Goal: Task Accomplishment & Management: Manage account settings

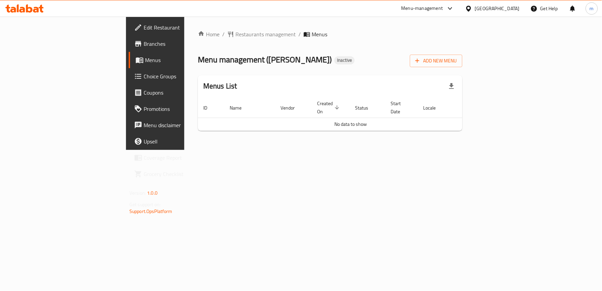
click at [144, 29] on span "Edit Restaurant" at bounding box center [183, 27] width 78 height 8
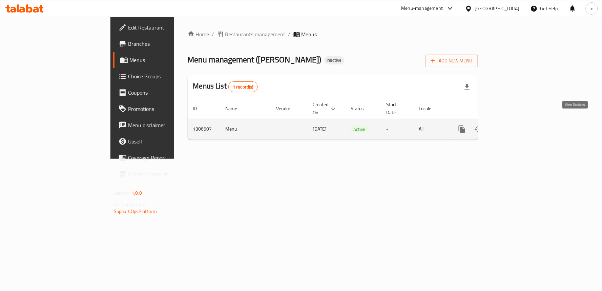
click at [515, 125] on icon "enhanced table" at bounding box center [511, 129] width 8 height 8
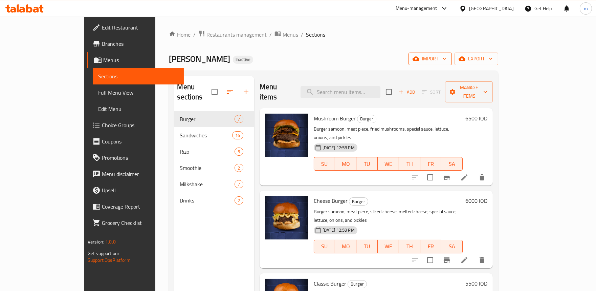
click at [452, 59] on button "import" at bounding box center [430, 58] width 43 height 13
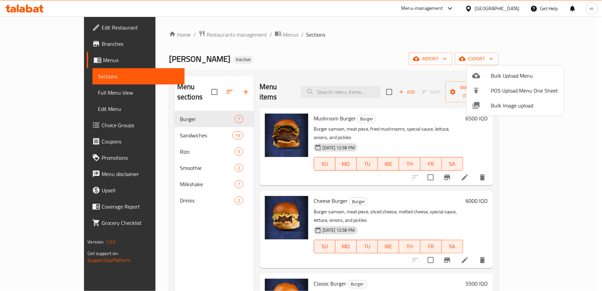
click at [375, 58] on div at bounding box center [301, 145] width 602 height 291
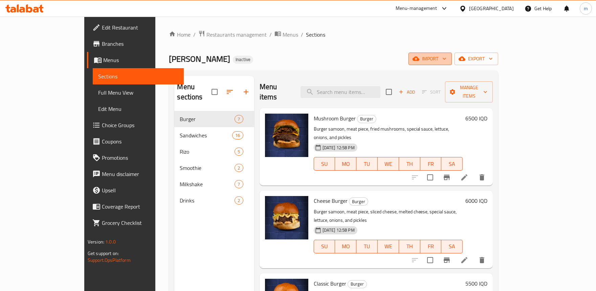
click at [447, 56] on span "import" at bounding box center [430, 59] width 33 height 8
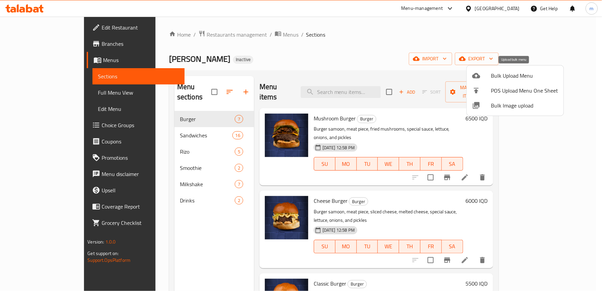
click at [507, 75] on span "Bulk Upload Menu" at bounding box center [524, 75] width 67 height 8
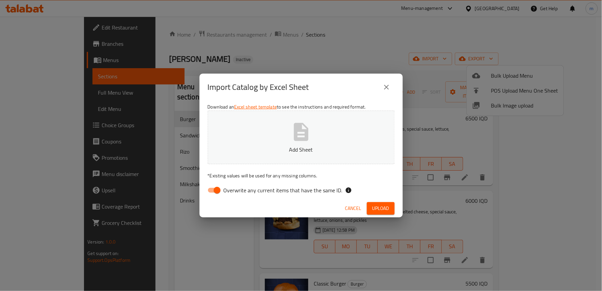
click at [227, 191] on span "Overwrite any current items that have the same ID." at bounding box center [283, 190] width 119 height 8
click at [227, 191] on input "Overwrite any current items that have the same ID." at bounding box center [217, 190] width 39 height 13
checkbox input "false"
click at [312, 136] on icon "button" at bounding box center [301, 132] width 22 height 22
click at [381, 205] on span "Upload" at bounding box center [380, 208] width 17 height 8
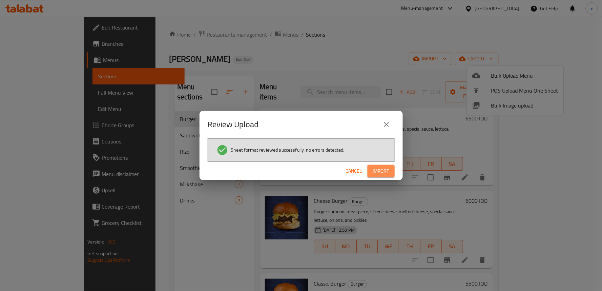
click at [382, 170] on span "Import" at bounding box center [381, 171] width 16 height 8
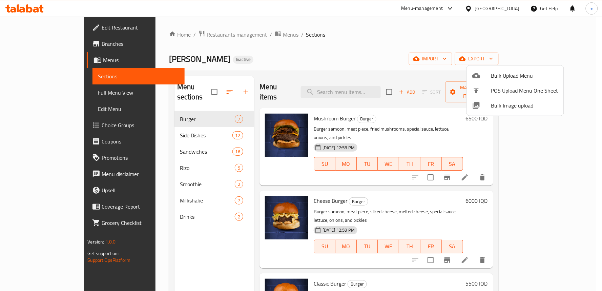
click at [164, 124] on div at bounding box center [301, 145] width 602 height 291
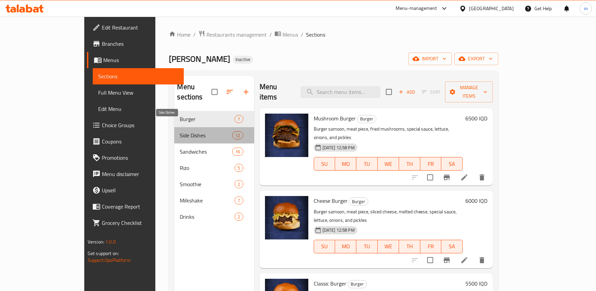
click at [180, 131] on span "Side Dishes" at bounding box center [206, 135] width 52 height 8
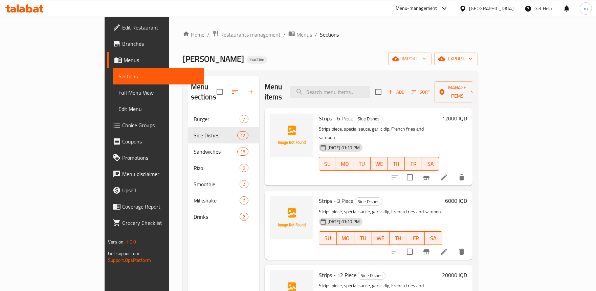
click at [119, 91] on span "Full Menu View" at bounding box center [159, 92] width 80 height 8
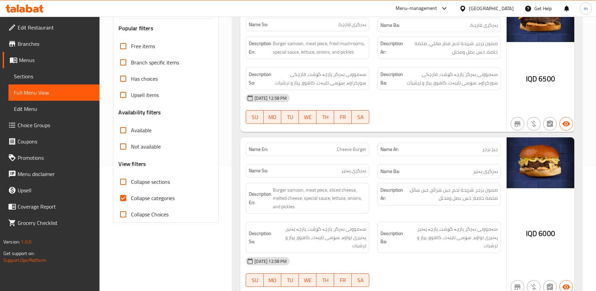
scroll to position [125, 0]
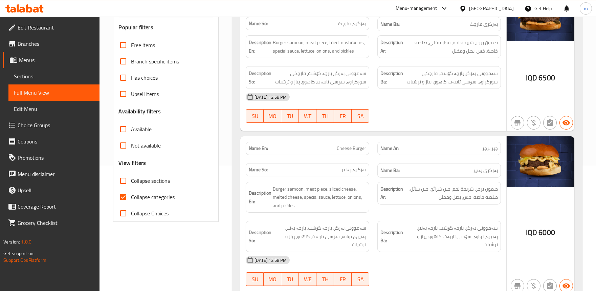
click at [150, 193] on span "Collapse categories" at bounding box center [153, 197] width 44 height 8
click at [131, 192] on input "Collapse categories" at bounding box center [123, 197] width 16 height 16
checkbox input "false"
click at [167, 184] on span "Collapse sections" at bounding box center [150, 180] width 39 height 8
click at [131, 184] on input "Collapse sections" at bounding box center [123, 180] width 16 height 16
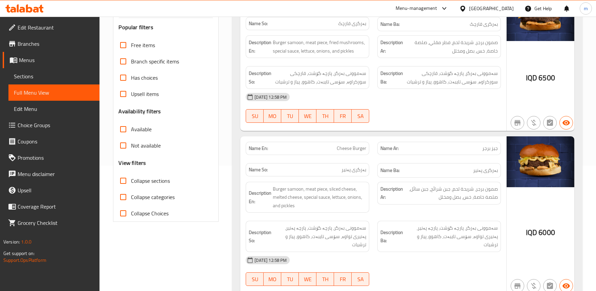
checkbox input "true"
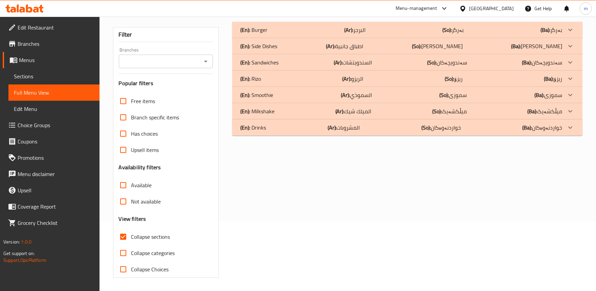
scroll to position [7, 0]
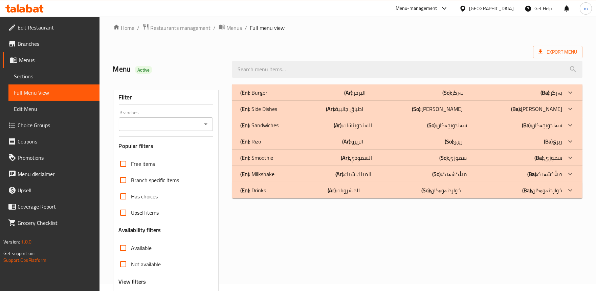
click at [325, 97] on div "(En): Side Dishes (Ar): اطباق جانبية (So): [PERSON_NAME] (Ba): ژەمە لاوەکییەکان" at bounding box center [401, 92] width 322 height 8
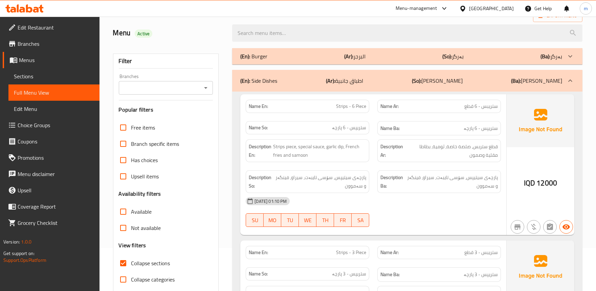
scroll to position [69, 0]
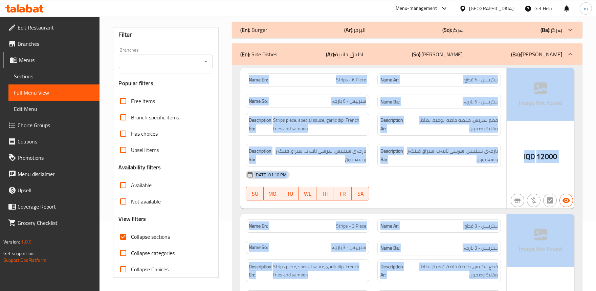
drag, startPoint x: 242, startPoint y: 73, endPoint x: 579, endPoint y: 217, distance: 366.4
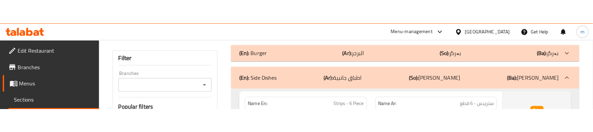
scroll to position [132, 0]
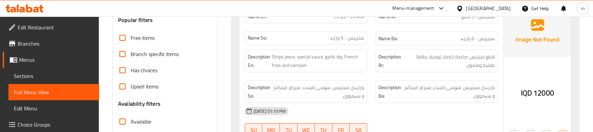
click at [371, 42] on div "Name So: ستریپس - 6 پارچە" at bounding box center [306, 38] width 131 height 23
click at [283, 66] on span "Strips piece, special sauce, garlic dip, French fries and samoon" at bounding box center [318, 61] width 92 height 17
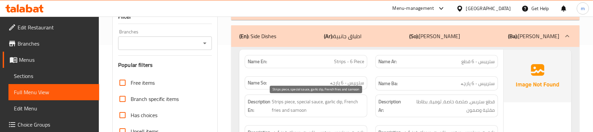
scroll to position [69, 0]
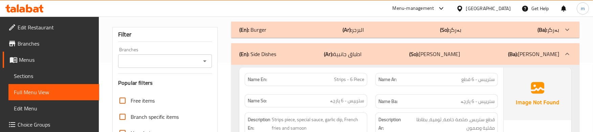
click at [369, 101] on div "Name So: ستریپس - 6 پارچە" at bounding box center [306, 101] width 131 height 23
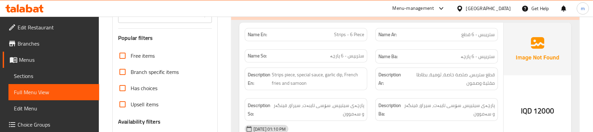
scroll to position [130, 0]
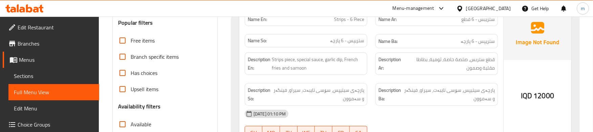
click at [367, 76] on div "Description En: Strips piece, special sauce, garlic dip, French fries and samoon" at bounding box center [306, 63] width 131 height 31
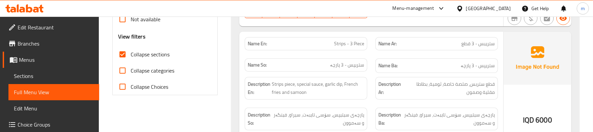
scroll to position [265, 0]
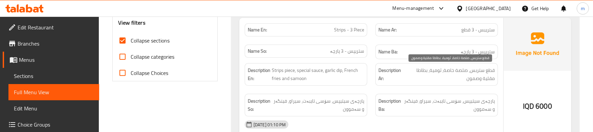
click at [469, 70] on span "قطع ستربس، صلصة خاصة، ثومية، بطاطا مقلية وصمون" at bounding box center [449, 74] width 91 height 17
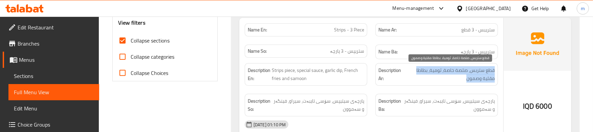
click at [469, 70] on span "قطع ستربس، صلصة خاصة، ثومية، بطاطا مقلية وصمون" at bounding box center [449, 74] width 91 height 17
click at [456, 71] on span "قطع ستربس، صلصة خاصة، ثومية، بطاطا مقلية وصمون" at bounding box center [449, 74] width 91 height 17
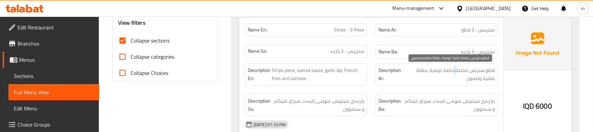
click at [456, 71] on span "قطع ستربس، صلصة خاصة، ثومية، بطاطا مقلية وصمون" at bounding box center [449, 74] width 91 height 17
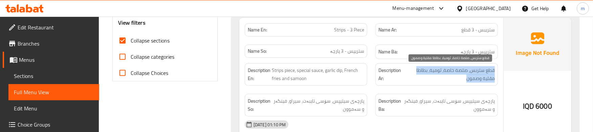
click at [456, 71] on span "قطع ستربس، صلصة خاصة، ثومية، بطاطا مقلية وصمون" at bounding box center [449, 74] width 91 height 17
click at [480, 72] on span "قطع ستربس، صلصة خاصة، ثومية، بطاطا مقلية وصمون" at bounding box center [449, 74] width 91 height 17
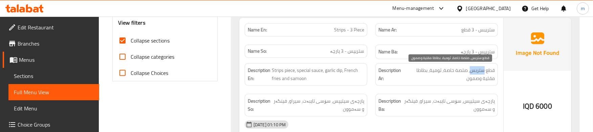
click at [480, 72] on span "قطع ستربس، صلصة خاصة، ثومية، بطاطا مقلية وصمون" at bounding box center [449, 74] width 91 height 17
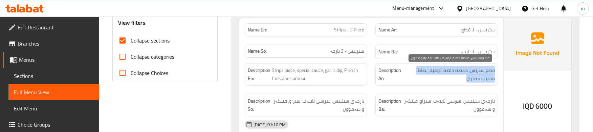
click at [480, 72] on span "قطع ستربس، صلصة خاصة، ثومية، بطاطا مقلية وصمون" at bounding box center [449, 74] width 91 height 17
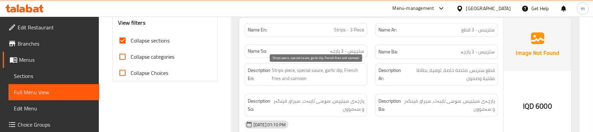
click at [339, 70] on span "Strips piece, special sauce, garlic dip, French fries and samoon" at bounding box center [318, 74] width 92 height 17
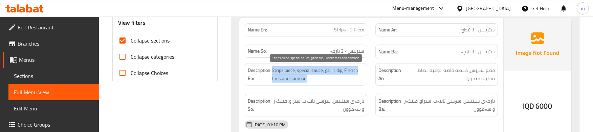
click at [339, 70] on span "Strips piece, special sauce, garlic dip, French fries and samoon" at bounding box center [318, 74] width 92 height 17
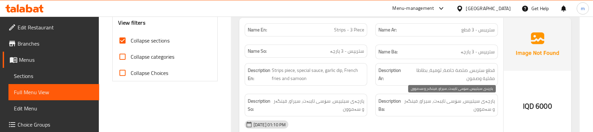
click at [476, 100] on span "پارچەی سیتیپس، سۆسی تایبەت، سیراو، فینگەر و سەموون" at bounding box center [449, 105] width 91 height 17
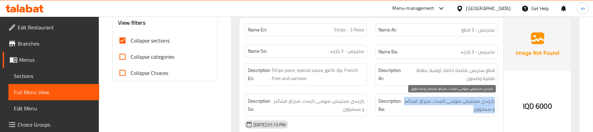
click at [476, 100] on span "پارچەی سیتیپس، سۆسی تایبەت، سیراو، فینگەر و سەموون" at bounding box center [449, 105] width 91 height 17
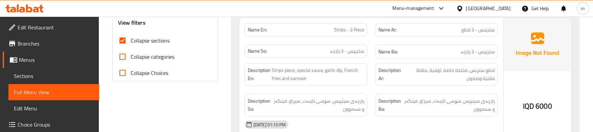
click at [377, 96] on div "Description Ba: پارچەی سیتیپس، سۆسی تایبەت، سیراو، فینگەر و سەموون" at bounding box center [437, 105] width 123 height 23
click at [372, 86] on div "Description Ar: قطع ستربس، صلصة خاصة، ثومية، بطاطا مقلية وصمون" at bounding box center [437, 74] width 131 height 31
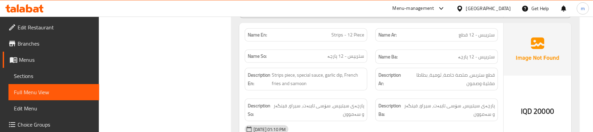
scroll to position [416, 0]
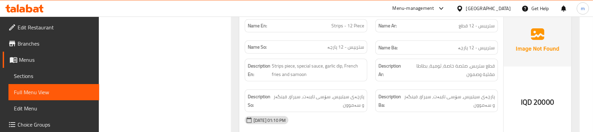
click at [375, 57] on div "Description Ar: قطع ستربس، صلصة خاصة، ثومية، بطاطا مقلية وصمون" at bounding box center [437, 70] width 131 height 31
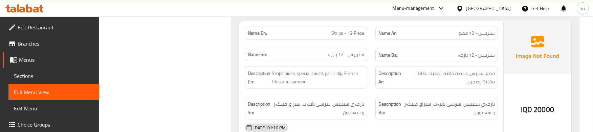
scroll to position [431, 0]
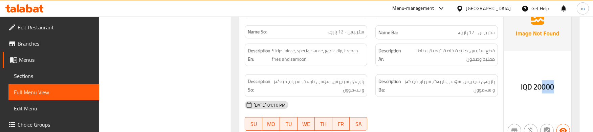
drag, startPoint x: 542, startPoint y: 87, endPoint x: 554, endPoint y: 87, distance: 11.5
click at [554, 87] on span "20000" at bounding box center [544, 87] width 21 height 13
click at [429, 98] on div "[DATE] 01:10 PM" at bounding box center [371, 105] width 261 height 16
click at [375, 85] on div "Description Ba: پارچەی سیتیپس، سۆسی تایبەت، سیراو، فینگەر و سەموون" at bounding box center [437, 85] width 131 height 31
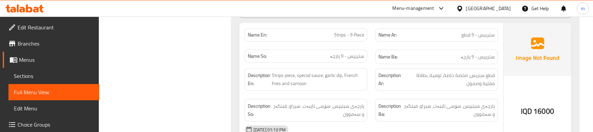
scroll to position [551, 0]
click at [375, 95] on div "Description Ar: قطع ستربس، صلصة خاصة، ثومية، بطاطا مقلية وصمون" at bounding box center [437, 81] width 131 height 31
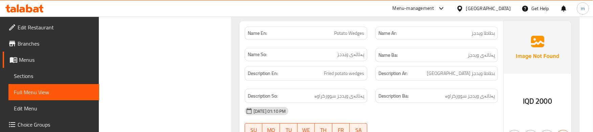
scroll to position [702, 0]
click at [347, 39] on div "Name En: Potato Wedges" at bounding box center [306, 31] width 131 height 21
click at [348, 34] on span "Potato Wedges" at bounding box center [349, 31] width 30 height 7
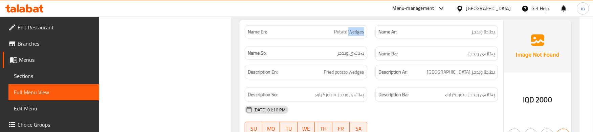
click at [348, 34] on span "Potato Wedges" at bounding box center [349, 31] width 30 height 7
copy span "Potato Wedges"
click at [29, 79] on span "Sections" at bounding box center [54, 76] width 80 height 8
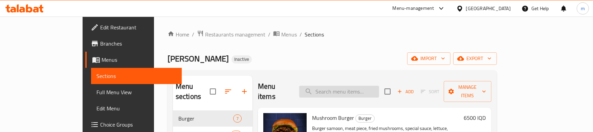
click at [363, 86] on input "search" at bounding box center [339, 92] width 80 height 12
paste input "Potato Wedges"
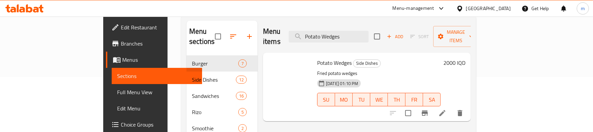
scroll to position [63, 0]
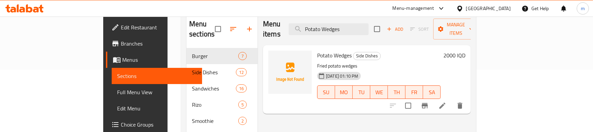
type input "Potato Wedges"
click at [446, 103] on icon at bounding box center [443, 106] width 6 height 6
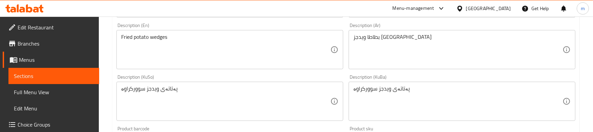
scroll to position [251, 0]
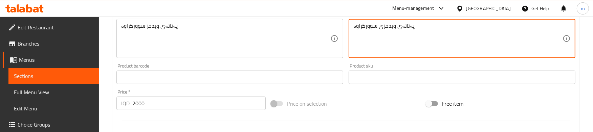
type textarea "پەتاتەی ویدجزی سوورکراوە"
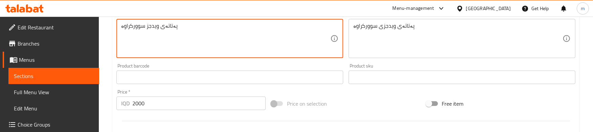
paste textarea "ی"
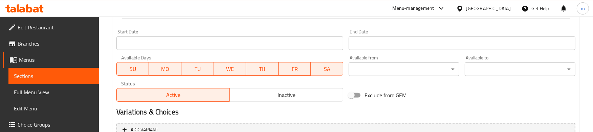
scroll to position [423, 0]
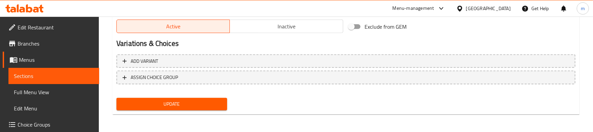
type textarea "پەتاتەی ویدجزی سوورکراوە"
click at [197, 98] on button "Update" at bounding box center [172, 104] width 111 height 13
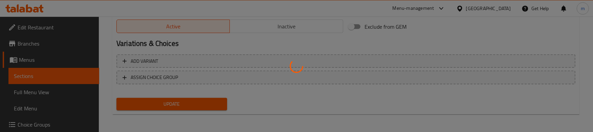
click at [36, 96] on div at bounding box center [296, 66] width 593 height 132
click at [39, 92] on div at bounding box center [296, 66] width 593 height 132
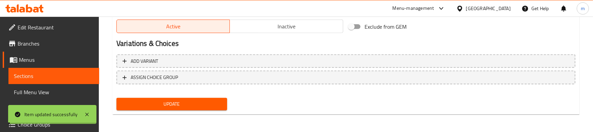
click at [39, 92] on span "Full Menu View" at bounding box center [54, 92] width 80 height 8
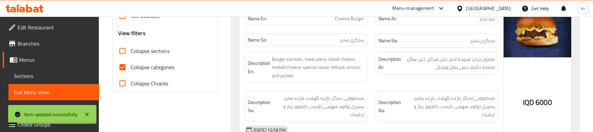
scroll to position [235, 0]
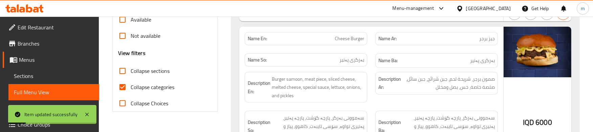
click at [138, 84] on span "Collapse categories" at bounding box center [153, 87] width 44 height 8
click at [131, 84] on input "Collapse categories" at bounding box center [122, 87] width 16 height 16
checkbox input "false"
click at [151, 67] on span "Collapse sections" at bounding box center [150, 71] width 39 height 8
click at [131, 66] on input "Collapse sections" at bounding box center [122, 71] width 16 height 16
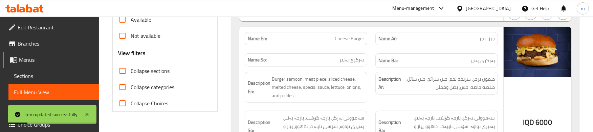
checkbox input "true"
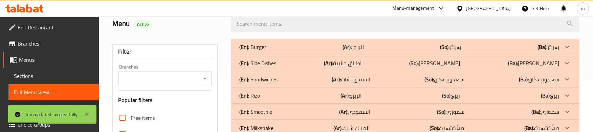
scroll to position [0, 0]
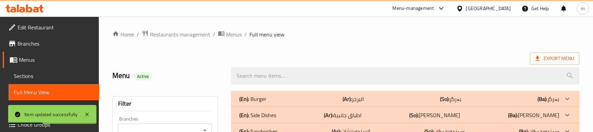
click at [322, 102] on div "(En): Burger (Ar): البرجر (So): بەرگر (Ba): بەرگر" at bounding box center [399, 99] width 320 height 8
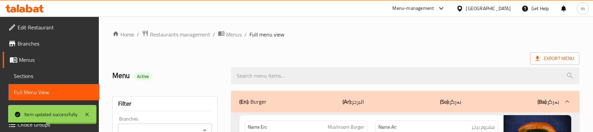
click at [300, 91] on div "(En): Burger (Ar): البرجر (So): بەرگر (Ba): بەرگر" at bounding box center [405, 102] width 349 height 22
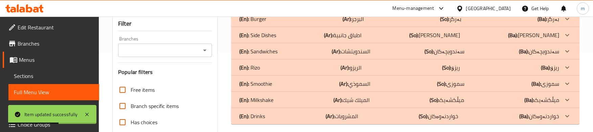
scroll to position [63, 0]
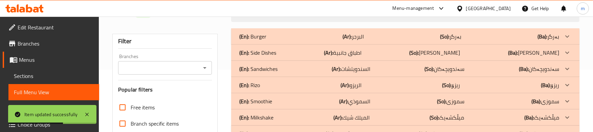
click at [286, 45] on div "(En): Side Dishes (Ar): اطباق جانبية (So): [PERSON_NAME] (Ba): ژەمە لاوەکییەکان" at bounding box center [405, 36] width 349 height 16
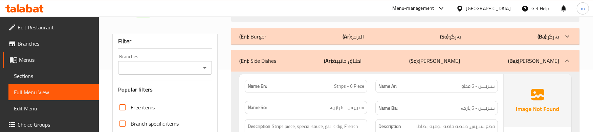
scroll to position [668, 0]
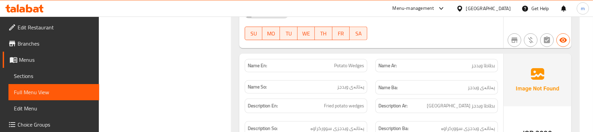
click at [374, 72] on div "Name Ar: بطاطا ويدجز" at bounding box center [437, 65] width 131 height 21
click at [372, 79] on div "Name Ba: پەتاتەی ویدجز" at bounding box center [437, 88] width 131 height 23
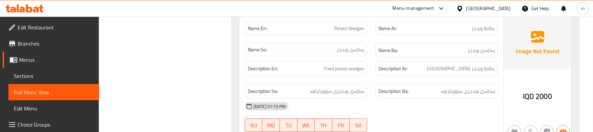
scroll to position [730, 0]
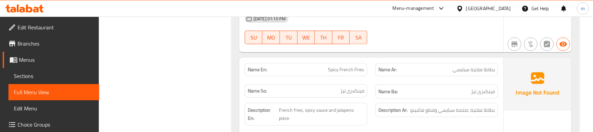
click at [373, 79] on div "Name Ar: بطاطا مقلية سبايسي" at bounding box center [437, 69] width 131 height 21
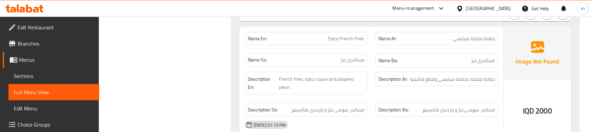
scroll to position [838, 0]
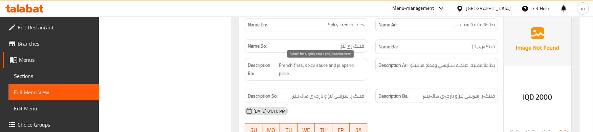
click at [287, 75] on span "French fries, spicy sauce and jalapeno piece" at bounding box center [321, 69] width 85 height 17
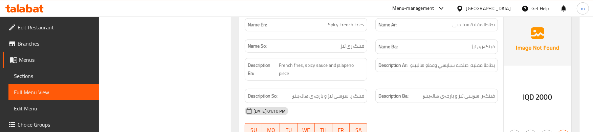
click at [449, 79] on div "Description Ar: بطاطا مقلية، صلصة سبايسي وقطع هالبينو" at bounding box center [437, 69] width 131 height 31
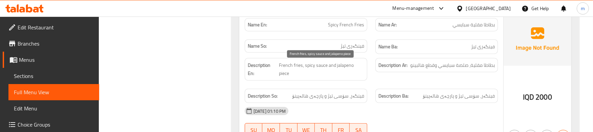
click at [364, 78] on span "French fries, spicy sauce and jalapeno piece" at bounding box center [321, 69] width 85 height 17
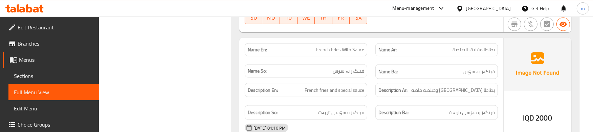
scroll to position [959, 0]
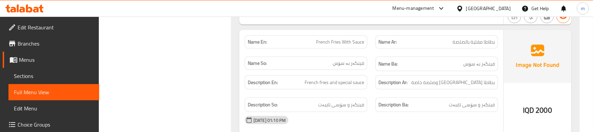
click at [373, 94] on div "Description Ar: بطاطا مقلية وصلصة خاصة" at bounding box center [437, 82] width 131 height 23
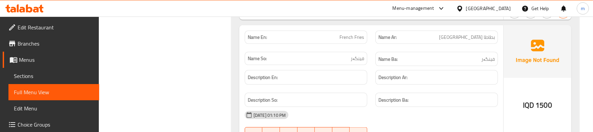
scroll to position [1094, 0]
click at [368, 62] on div "Name So: فینگەر" at bounding box center [306, 58] width 131 height 23
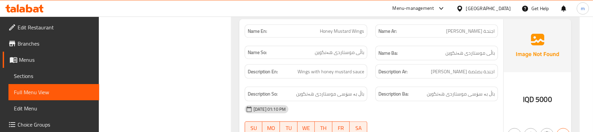
scroll to position [1230, 0]
click at [368, 62] on div "Description En: Wings with honey mustard sauce" at bounding box center [306, 71] width 131 height 23
click at [375, 82] on div "Description Ar: اجنحة بصلصة [PERSON_NAME]" at bounding box center [437, 71] width 131 height 23
click at [374, 84] on div "Description Ba: باڵ بە سۆسی موستاردی هەنگوین" at bounding box center [437, 93] width 131 height 23
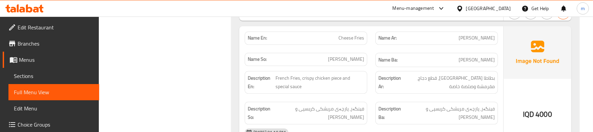
scroll to position [1365, 0]
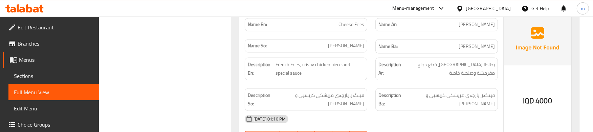
click at [373, 78] on div "Description Ar: بطاطا [GEOGRAPHIC_DATA]، قطع دجاج مقرمشة وصلصة خاصة" at bounding box center [437, 69] width 131 height 31
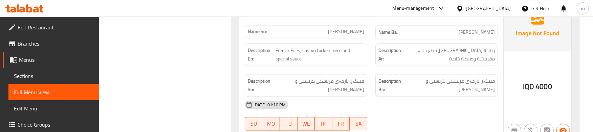
scroll to position [1380, 0]
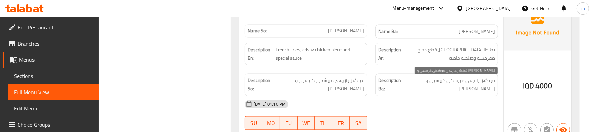
click at [445, 86] on span "فینگەر، پارچەی مریشکی کریسپی و [PERSON_NAME]" at bounding box center [450, 85] width 90 height 17
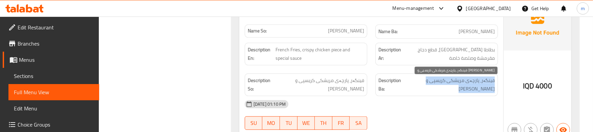
click at [445, 86] on span "فینگەر، پارچەی مریشکی کریسپی و [PERSON_NAME]" at bounding box center [450, 85] width 90 height 17
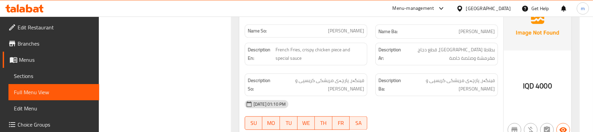
click at [375, 73] on div "Description Ba: فینگەر، پارچەی مریشکی کریسپی و [PERSON_NAME]" at bounding box center [437, 84] width 131 height 31
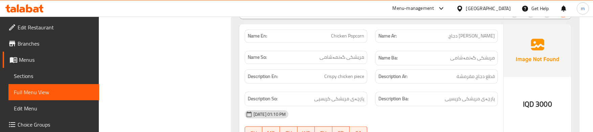
scroll to position [1501, 0]
click at [375, 86] on div "Description Ar: قطع دجاج مقرمشة" at bounding box center [437, 75] width 131 height 23
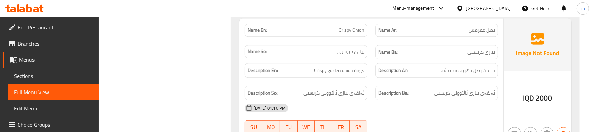
scroll to position [1636, 0]
click at [374, 81] on div "Description Ar: حلقات بصل ذهبية مقرمشة" at bounding box center [437, 69] width 131 height 23
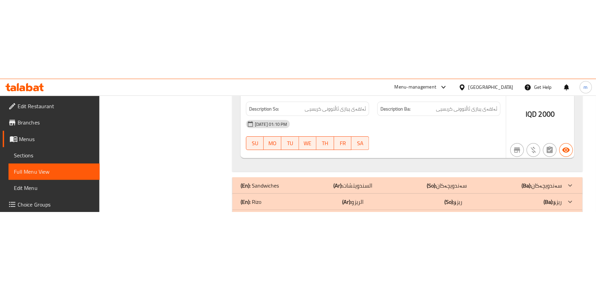
scroll to position [1595, 0]
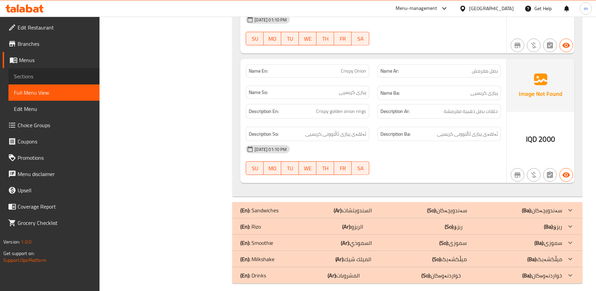
click at [54, 78] on span "Sections" at bounding box center [54, 76] width 80 height 8
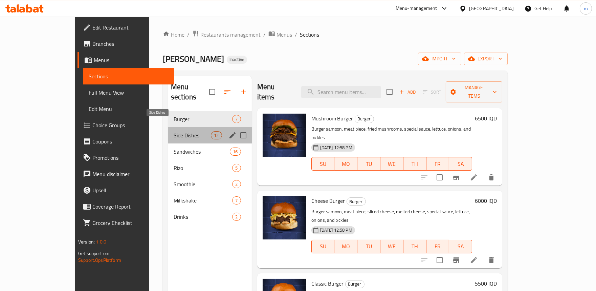
click at [174, 131] on span "Side Dishes" at bounding box center [193, 135] width 38 height 8
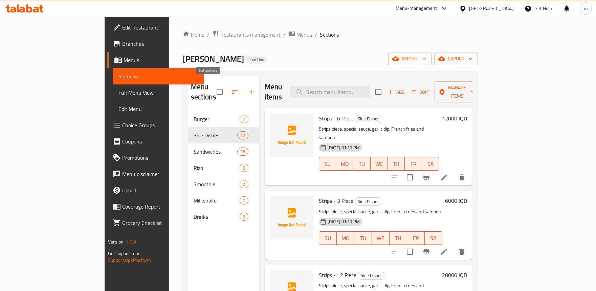
click at [232, 90] on icon "button" at bounding box center [235, 92] width 6 height 4
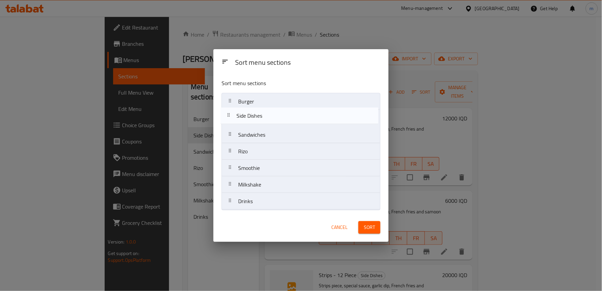
click at [266, 121] on nav "Burger Side Dishes Sandwiches [PERSON_NAME] Smoothie Milkshake Drinks" at bounding box center [301, 151] width 159 height 117
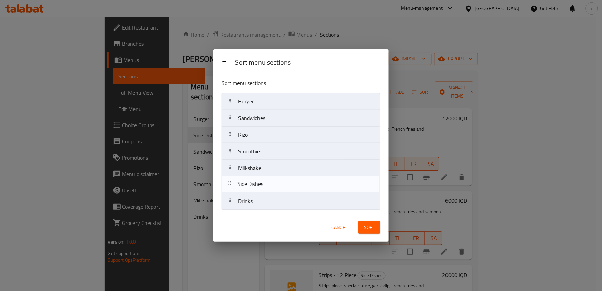
drag, startPoint x: 270, startPoint y: 122, endPoint x: 269, endPoint y: 191, distance: 69.1
click at [269, 191] on nav "Burger Side Dishes Sandwiches [PERSON_NAME] Smoothie Milkshake Drinks" at bounding box center [301, 151] width 159 height 117
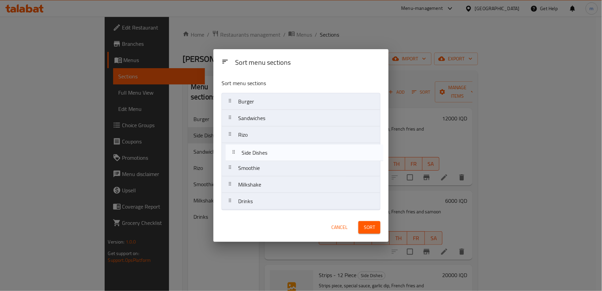
drag, startPoint x: 266, startPoint y: 182, endPoint x: 268, endPoint y: 147, distance: 34.6
click at [268, 147] on nav "Burger Sandwiches [PERSON_NAME] Smoothie Milkshake Side Dishes Drinks" at bounding box center [301, 151] width 159 height 117
drag, startPoint x: 274, startPoint y: 153, endPoint x: 278, endPoint y: 154, distance: 4.5
click at [278, 154] on nav "Burger Sandwiches [PERSON_NAME] Side Dishes Smoothie Milkshake Drinks" at bounding box center [301, 151] width 159 height 117
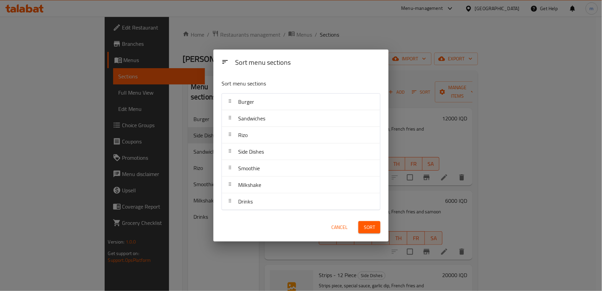
click at [367, 225] on span "Sort" at bounding box center [369, 227] width 11 height 8
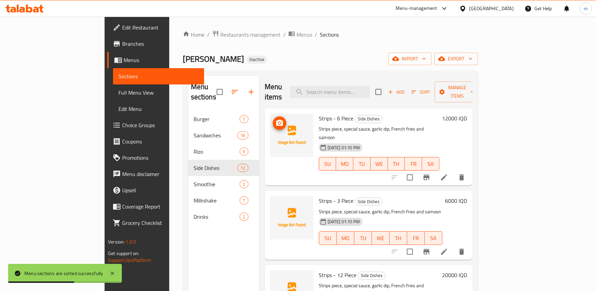
click at [273, 119] on span "upload picture" at bounding box center [280, 123] width 14 height 8
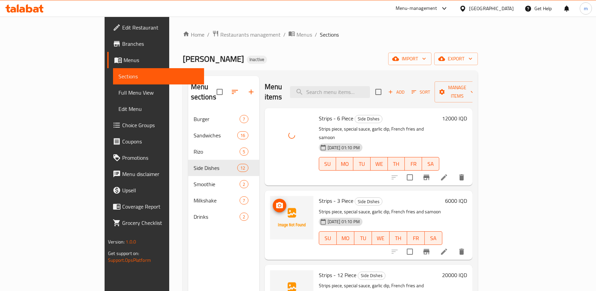
click at [276, 201] on icon "upload picture" at bounding box center [280, 205] width 8 height 8
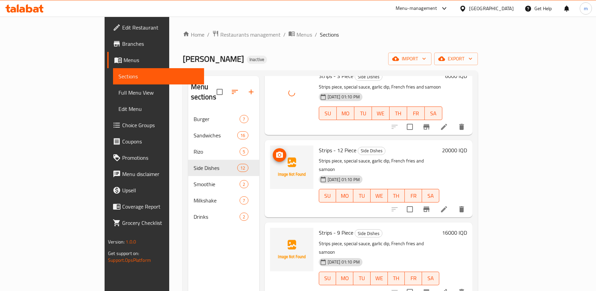
scroll to position [125, 0]
click at [276, 150] on icon "upload picture" at bounding box center [280, 154] width 8 height 8
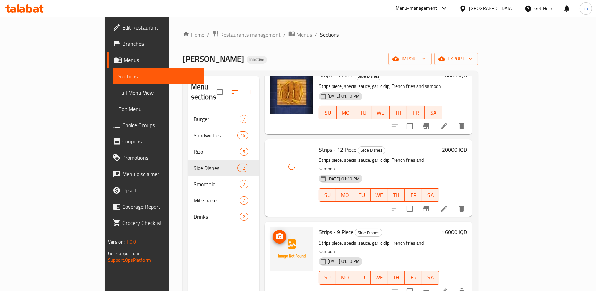
click at [276, 233] on icon "upload picture" at bounding box center [279, 236] width 7 height 6
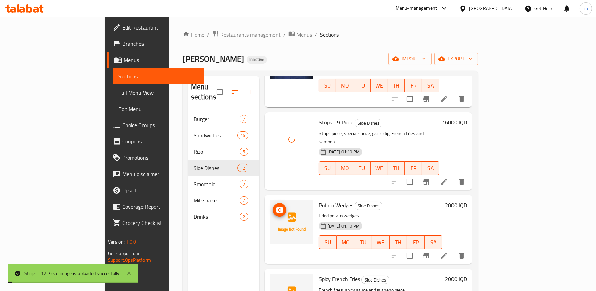
scroll to position [251, 0]
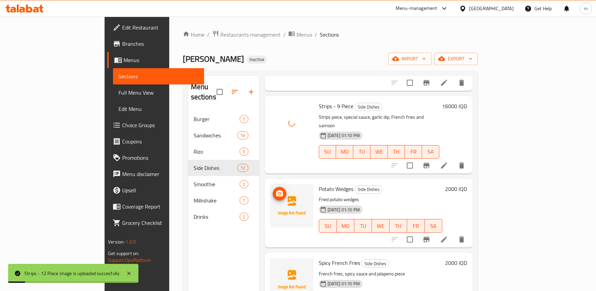
click at [273, 189] on span "upload picture" at bounding box center [280, 193] width 14 height 8
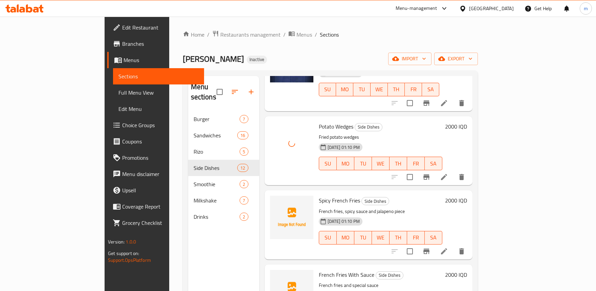
scroll to position [376, 0]
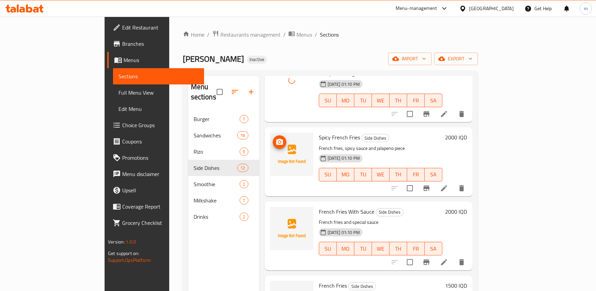
click at [273, 138] on span "upload picture" at bounding box center [280, 142] width 14 height 8
click at [276, 138] on icon "upload picture" at bounding box center [280, 142] width 8 height 8
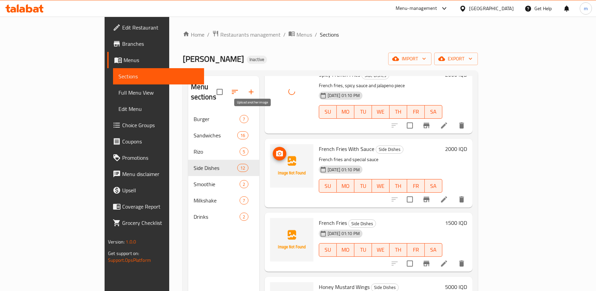
click at [278, 152] on circle "upload picture" at bounding box center [279, 153] width 2 height 2
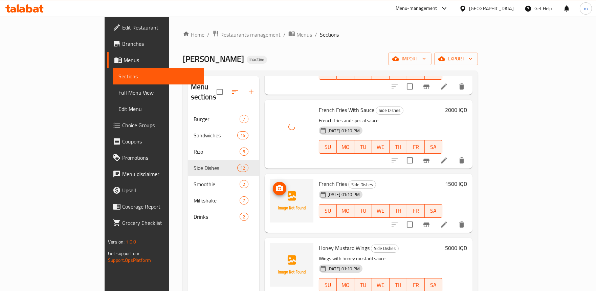
scroll to position [502, 0]
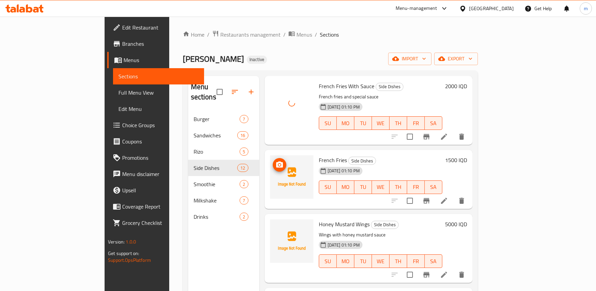
click at [276, 161] on icon "upload picture" at bounding box center [279, 164] width 7 height 6
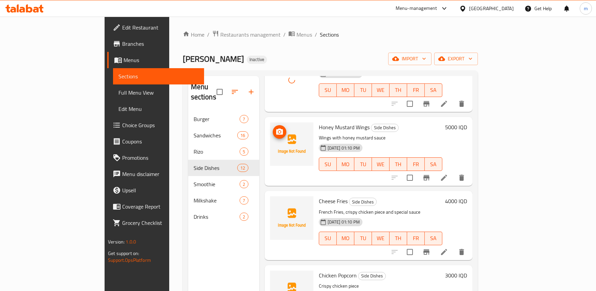
scroll to position [603, 0]
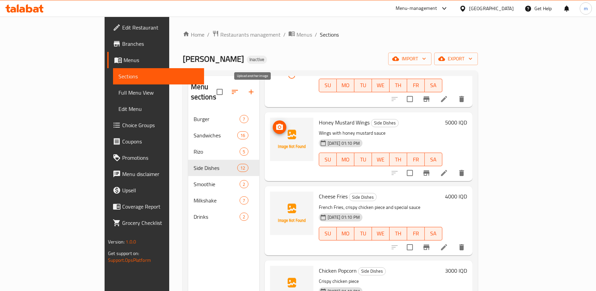
click at [273, 123] on span "upload picture" at bounding box center [280, 127] width 14 height 8
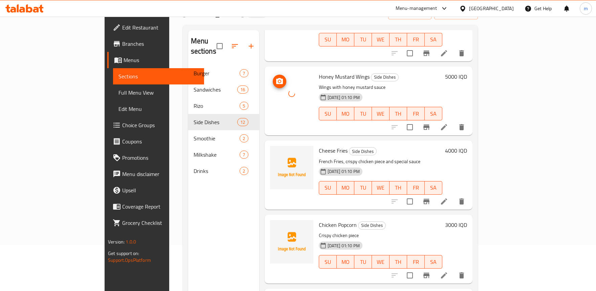
scroll to position [63, 0]
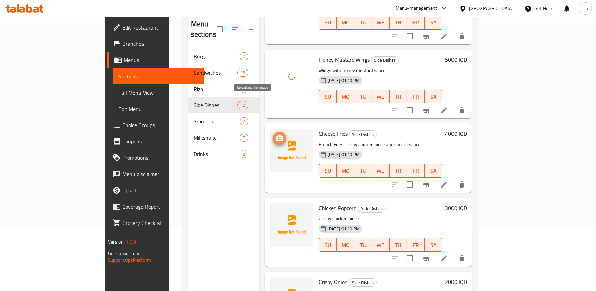
click at [276, 134] on icon "upload picture" at bounding box center [280, 138] width 8 height 8
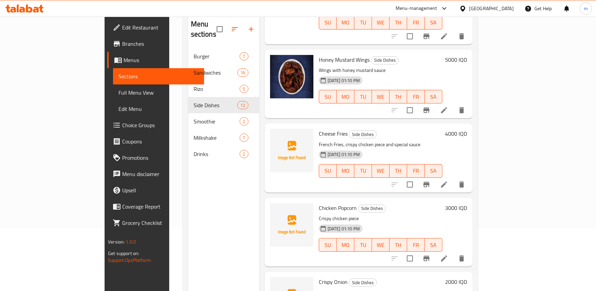
click at [319, 128] on span "Cheese Fries" at bounding box center [333, 133] width 29 height 10
copy h6 "Cheese Fries"
click at [278, 197] on div "Chicken Popcorn Side Dishes Crispy chicken piece [DATE] 01:10 PM SU MO TU WE TH…" at bounding box center [369, 231] width 208 height 69
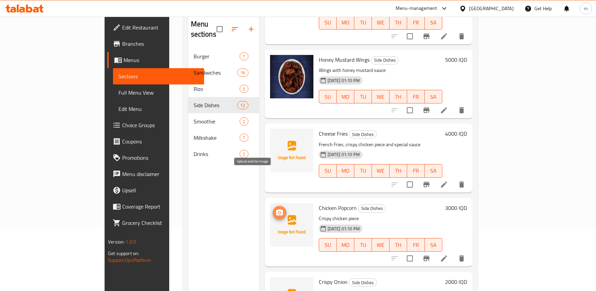
click at [276, 209] on icon "upload picture" at bounding box center [279, 212] width 7 height 6
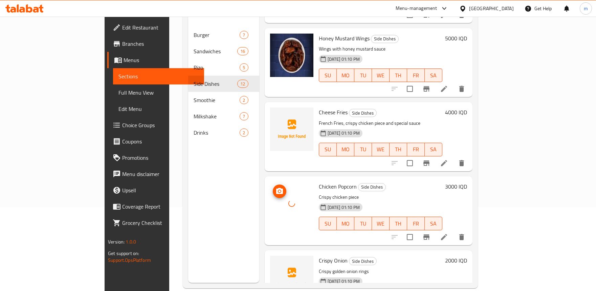
scroll to position [95, 0]
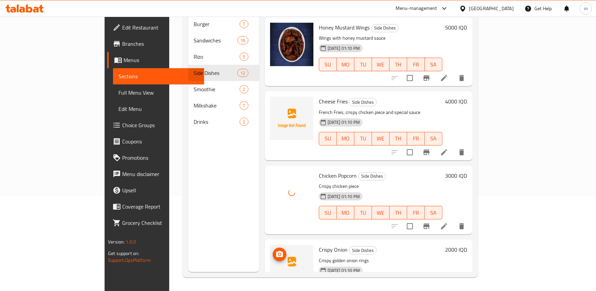
click at [270, 245] on img at bounding box center [291, 266] width 43 height 43
click at [276, 251] on icon "upload picture" at bounding box center [279, 254] width 7 height 6
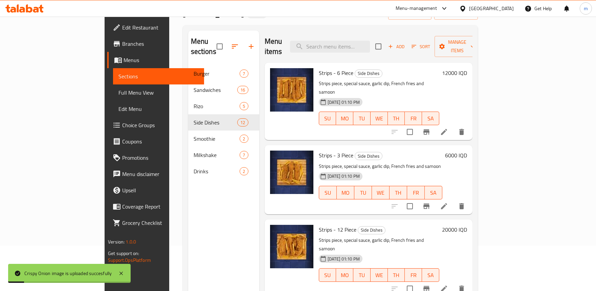
scroll to position [32, 0]
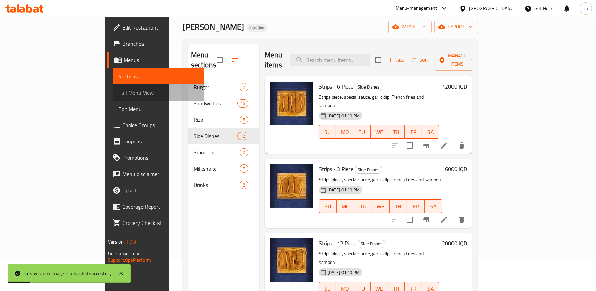
click at [119, 89] on span "Full Menu View" at bounding box center [159, 92] width 80 height 8
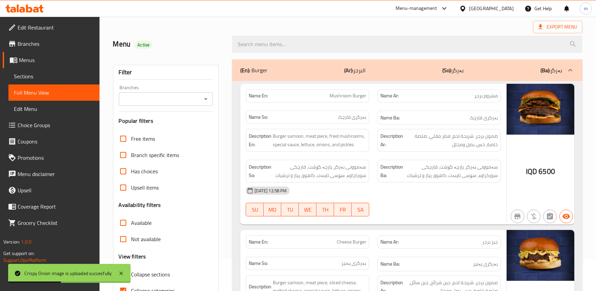
click at [201, 101] on div at bounding box center [205, 98] width 9 height 9
click at [206, 100] on icon "Open" at bounding box center [206, 99] width 8 height 8
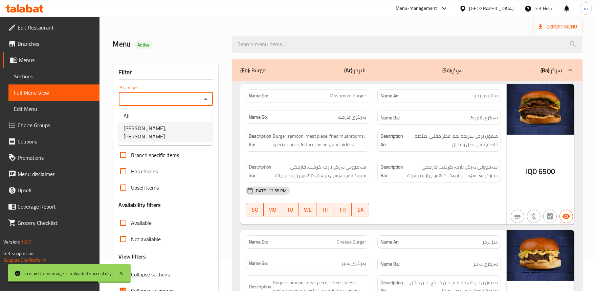
click at [156, 130] on span "[PERSON_NAME], [PERSON_NAME]" at bounding box center [166, 132] width 84 height 16
type input "[PERSON_NAME], [PERSON_NAME]"
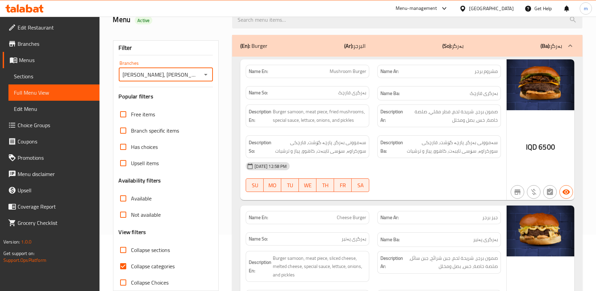
scroll to position [132, 0]
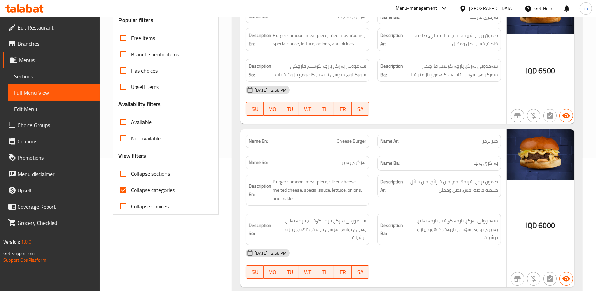
click at [161, 169] on span "Collapse sections" at bounding box center [150, 173] width 39 height 8
click at [131, 168] on input "Collapse sections" at bounding box center [123, 173] width 16 height 16
checkbox input "true"
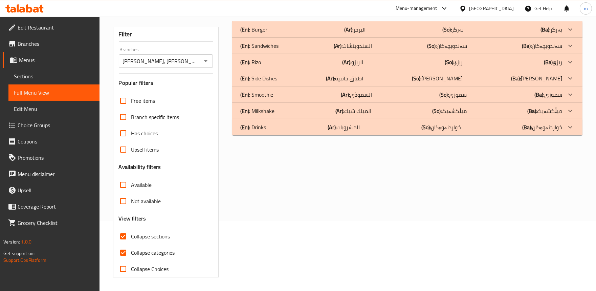
click at [158, 248] on span "Collapse categories" at bounding box center [153, 252] width 44 height 8
click at [131, 244] on input "Collapse categories" at bounding box center [123, 252] width 16 height 16
checkbox input "false"
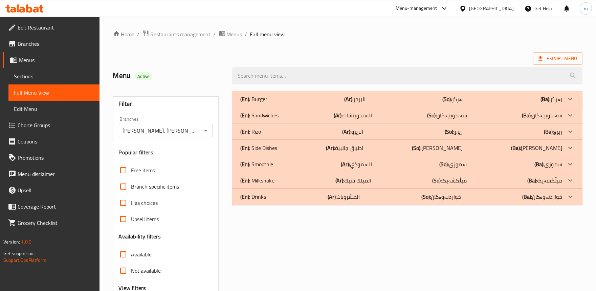
scroll to position [0, 0]
click at [285, 103] on div "(En): Side Dishes (Ar): اطباق جانبية (So): [PERSON_NAME] (Ba): ژەمە لاوەکییەکان" at bounding box center [401, 99] width 322 height 8
